Goal: Information Seeking & Learning: Find specific fact

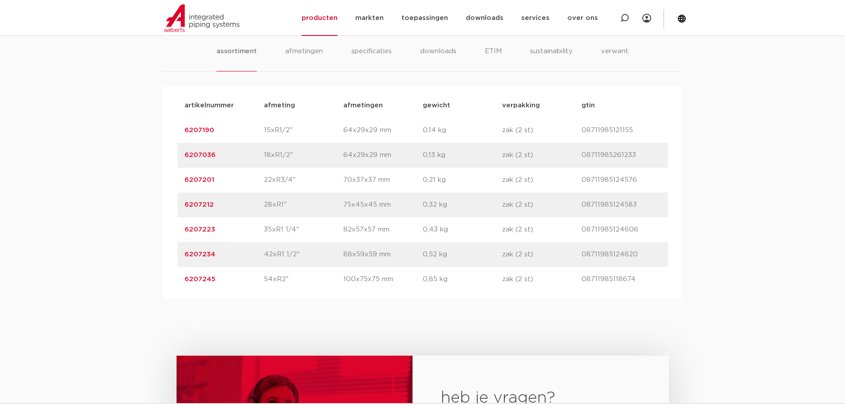
scroll to position [577, 0]
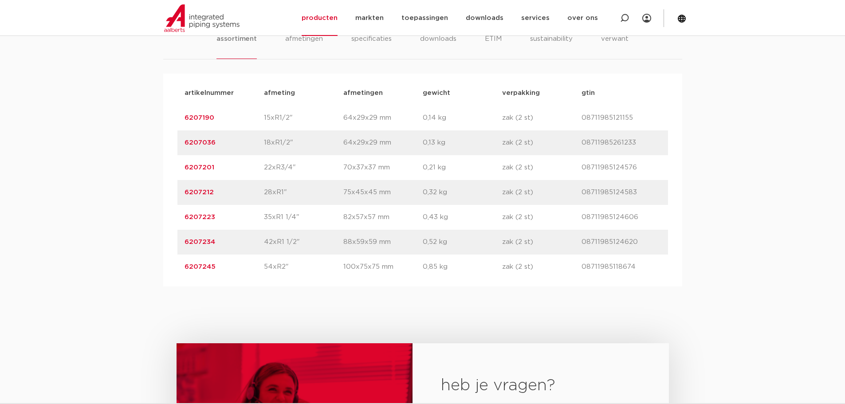
click at [189, 241] on link "6207234" at bounding box center [200, 242] width 31 height 7
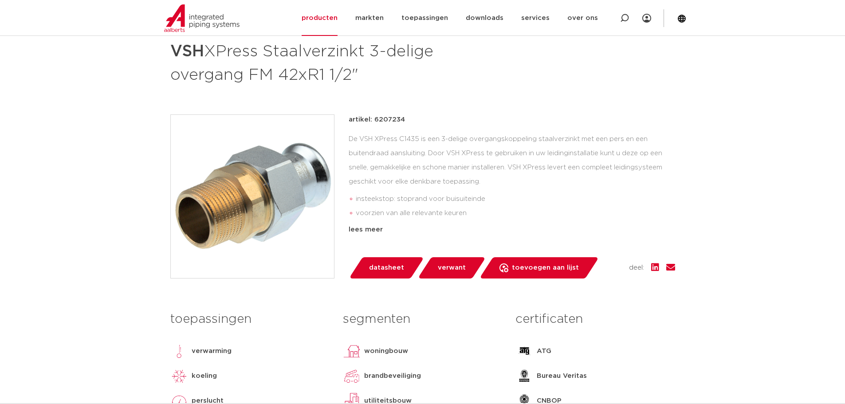
scroll to position [89, 0]
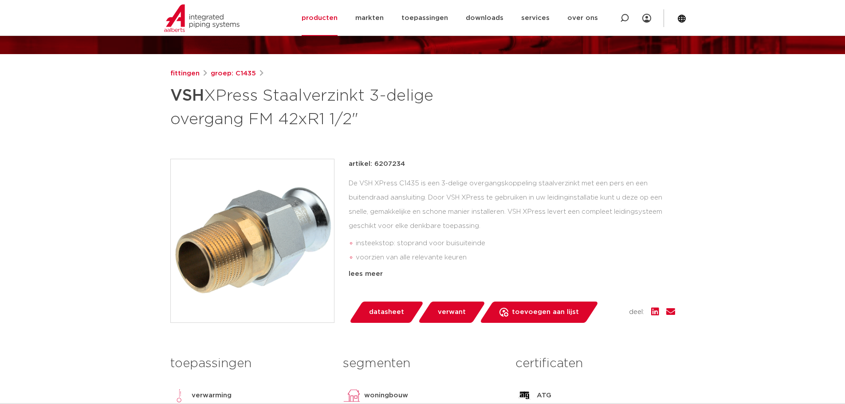
drag, startPoint x: 373, startPoint y: 163, endPoint x: 416, endPoint y: 164, distance: 43.5
click at [416, 164] on div "artikel: 6207234" at bounding box center [512, 164] width 326 height 11
copy p "6207234"
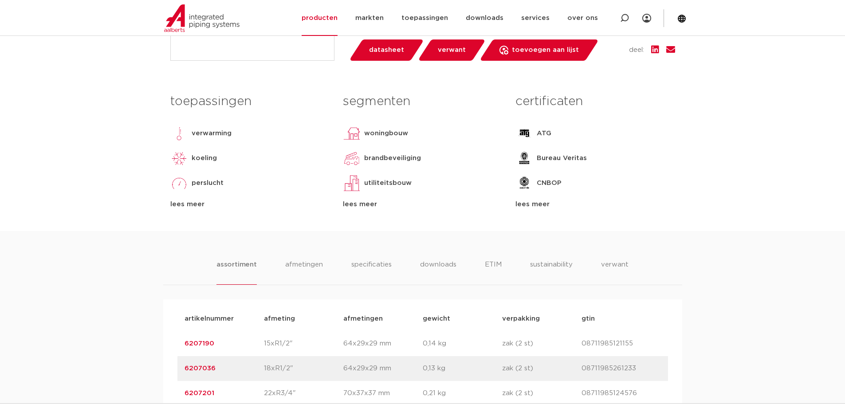
scroll to position [299, 0]
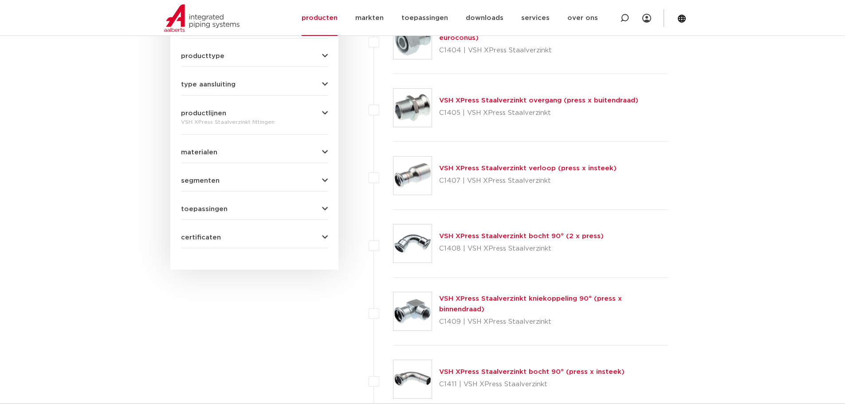
scroll to position [355, 0]
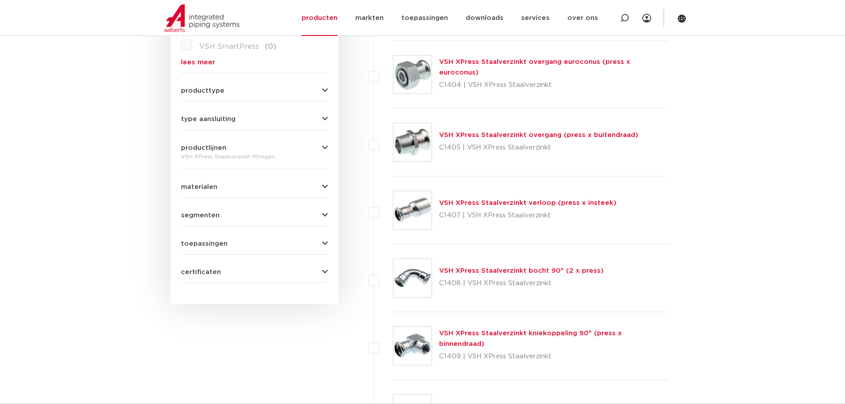
click at [454, 208] on div "VSH XPress Staalverzinkt verloop (press x insteek) C1407 | VSH XPress Staalverz…" at bounding box center [527, 210] width 177 height 25
click at [451, 203] on link "VSH XPress Staalverzinkt verloop (press x insteek)" at bounding box center [527, 203] width 177 height 7
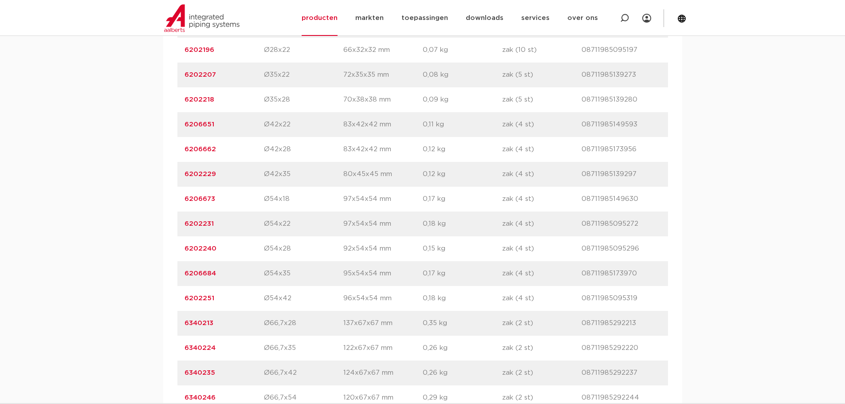
scroll to position [843, 0]
click at [195, 125] on link "6206651" at bounding box center [200, 125] width 30 height 7
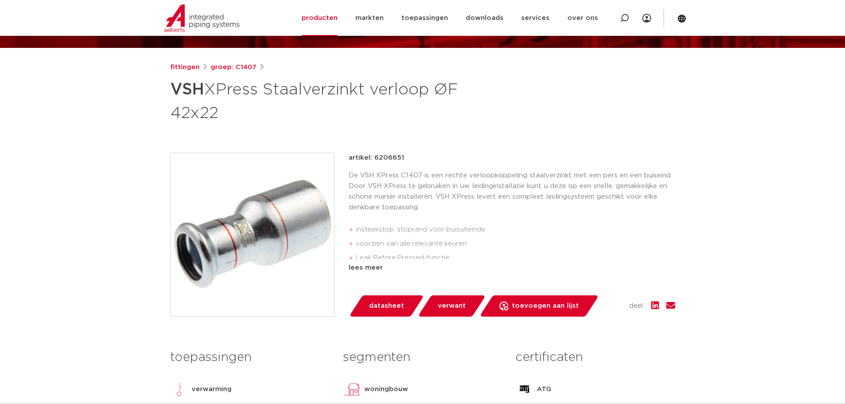
scroll to position [89, 0]
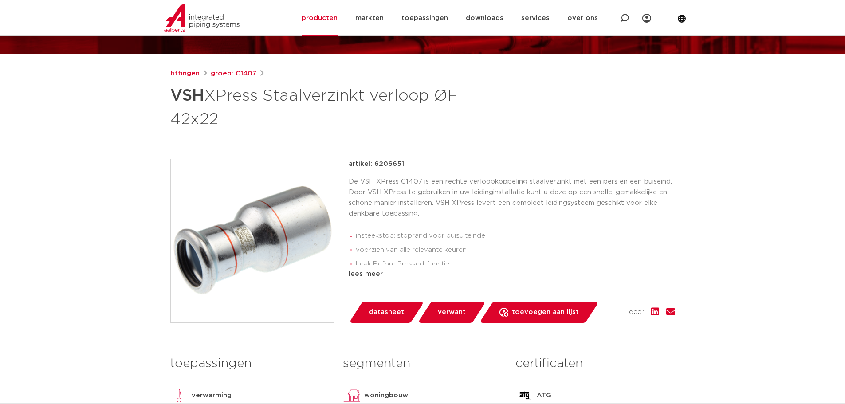
drag, startPoint x: 372, startPoint y: 163, endPoint x: 409, endPoint y: 164, distance: 36.8
click at [409, 164] on div "artikel: 6206651" at bounding box center [512, 164] width 326 height 11
copy p "6206651"
